Goal: Find specific page/section

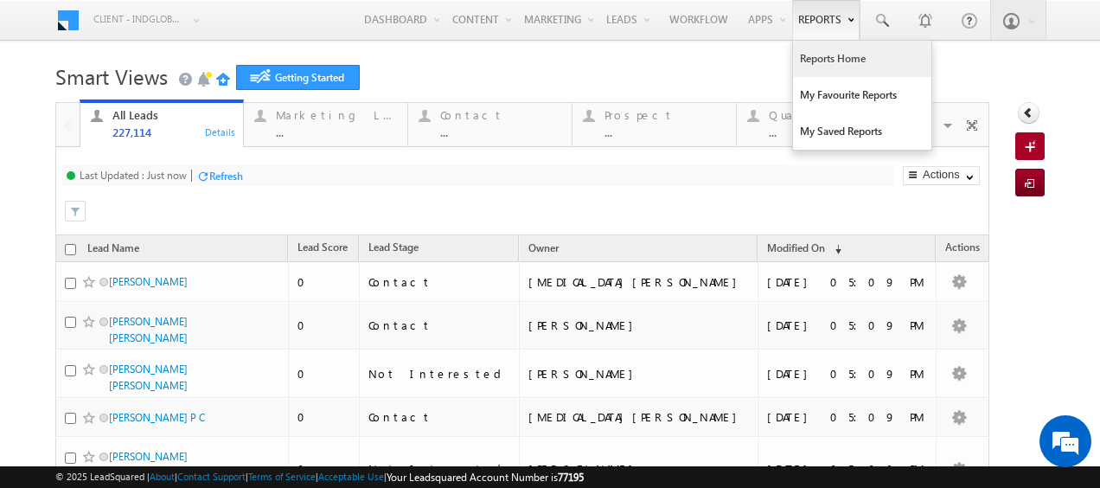
click at [828, 56] on link "Reports Home" at bounding box center [862, 59] width 138 height 36
